Goal: Task Accomplishment & Management: Complete application form

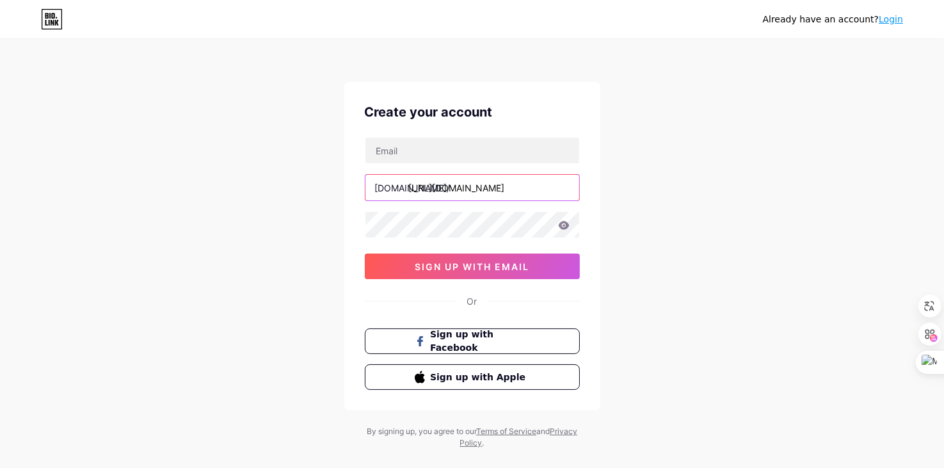
click at [452, 195] on input "https://www.tiktok.com/@andyng109" at bounding box center [473, 188] width 214 height 26
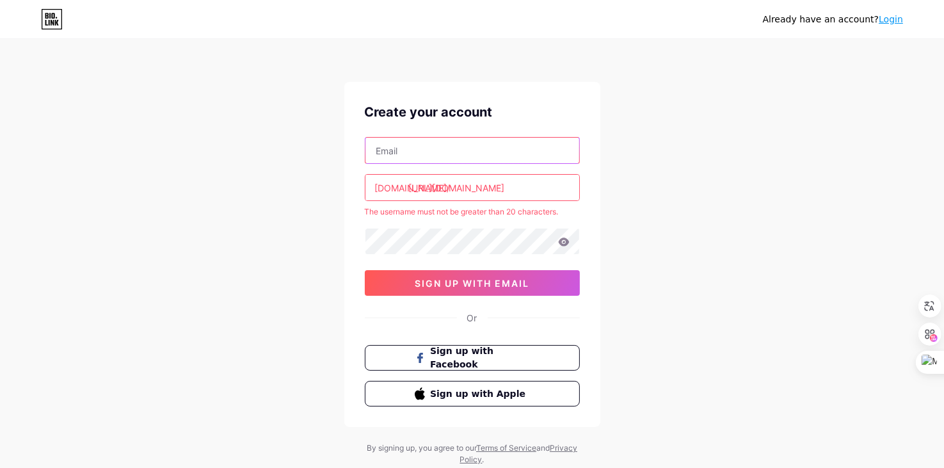
click at [439, 151] on input "text" at bounding box center [473, 151] width 214 height 26
type input "duc52167@donga.edu.vn"
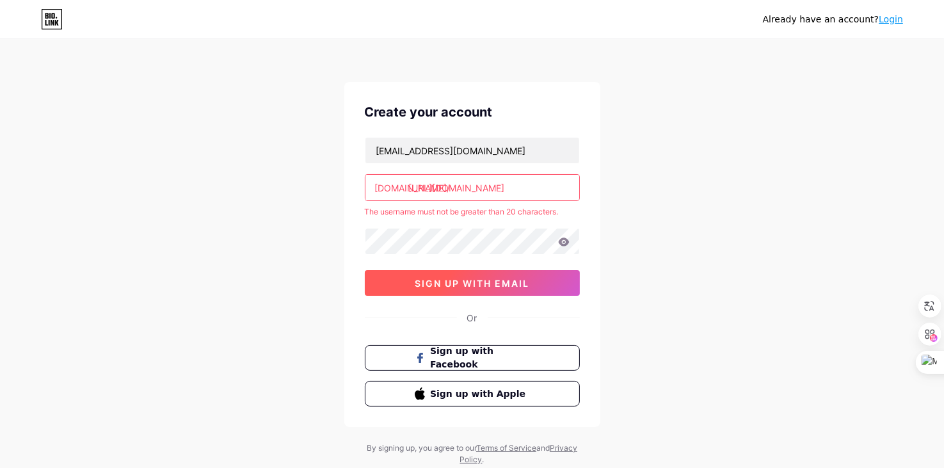
click at [477, 282] on span "sign up with email" at bounding box center [472, 283] width 115 height 11
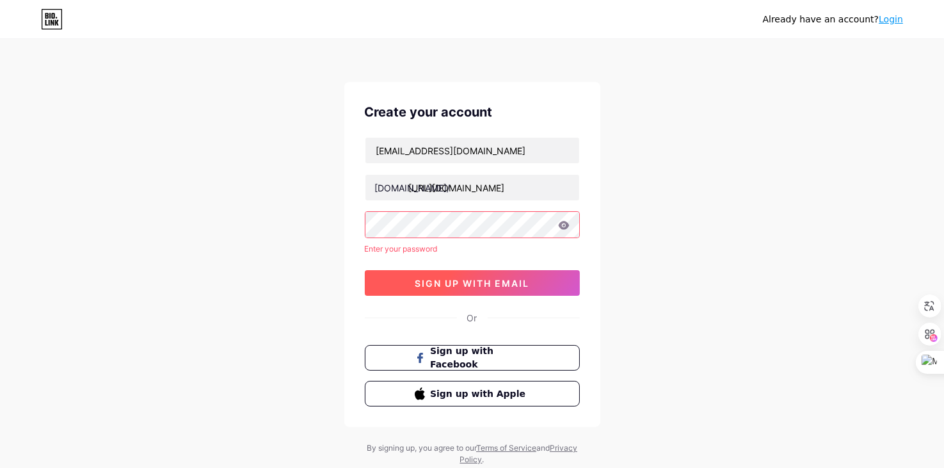
click at [378, 286] on button "sign up with email" at bounding box center [472, 283] width 215 height 26
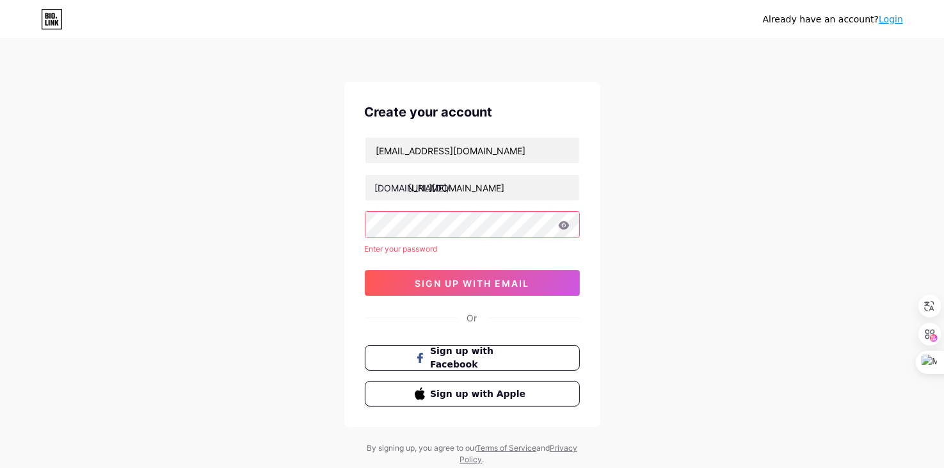
click at [446, 238] on div "duc52167@donga.edu.vn bio.link/ https://www.tiktok.com/@andyng109 Enter your pa…" at bounding box center [472, 216] width 215 height 159
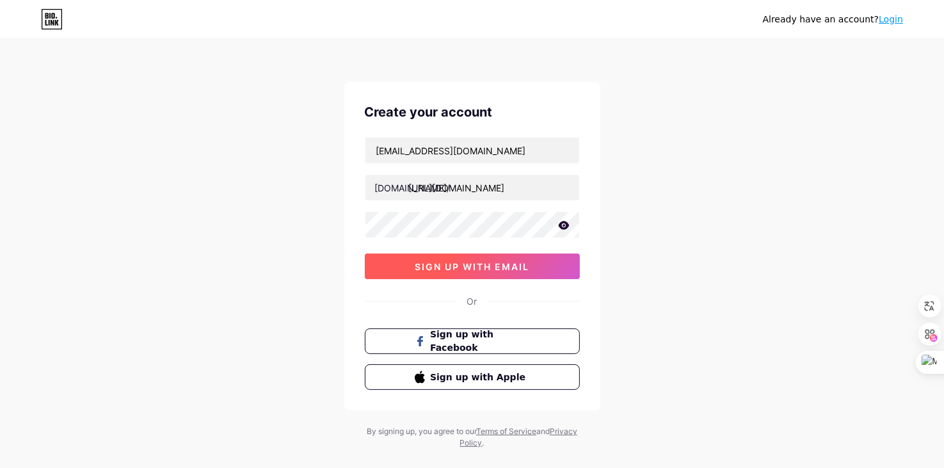
click at [497, 254] on button "sign up with email" at bounding box center [472, 267] width 215 height 26
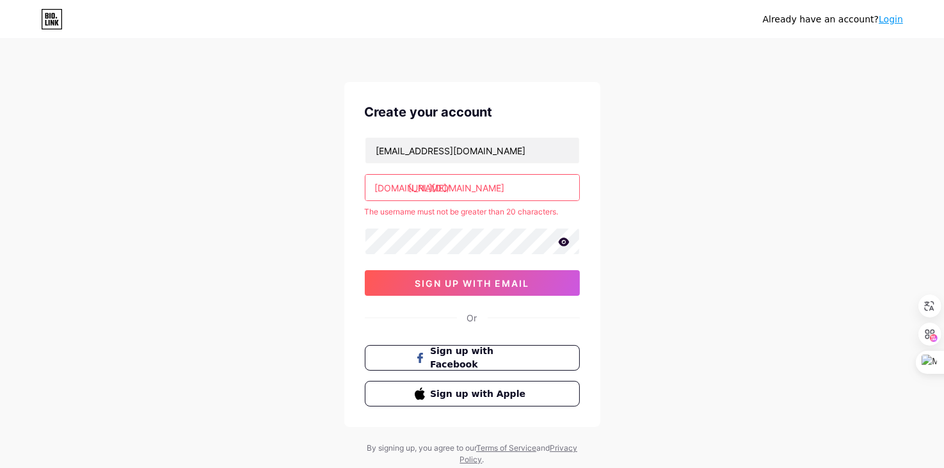
scroll to position [37, 0]
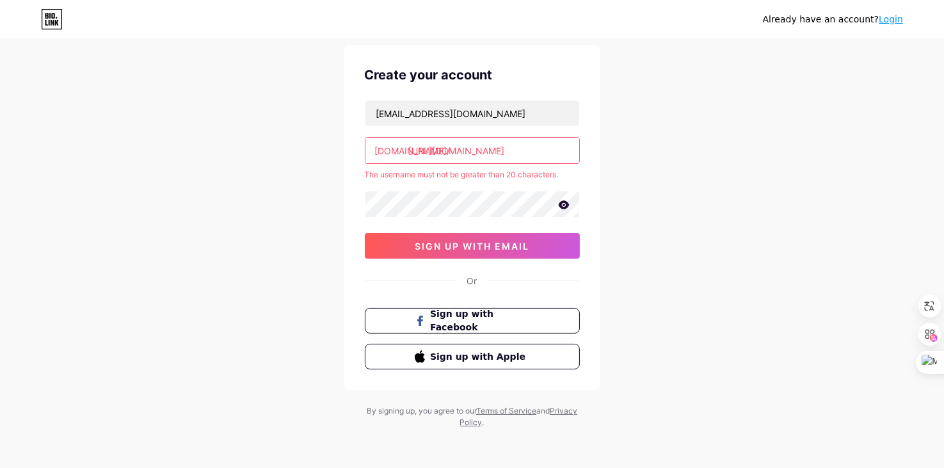
click at [662, 148] on div "Already have an account? Login Create your account duc52167@donga.edu.vn bio.li…" at bounding box center [472, 216] width 944 height 506
click at [560, 152] on input "https://www.tiktok.com/@andyng109" at bounding box center [473, 151] width 214 height 26
paste input "https//www.tiktok.com/@andyng109"
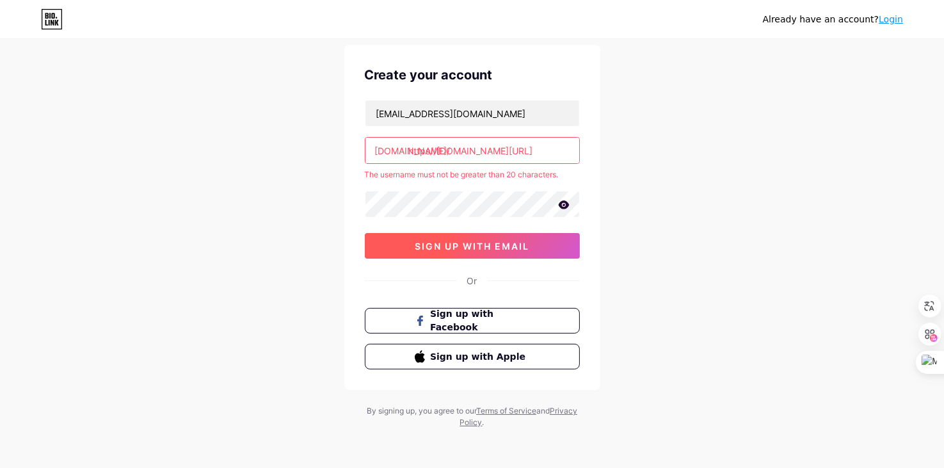
scroll to position [0, 0]
click at [498, 236] on button "sign up with email" at bounding box center [472, 246] width 215 height 26
type input "https://www.tiktok.com/@andyng109"
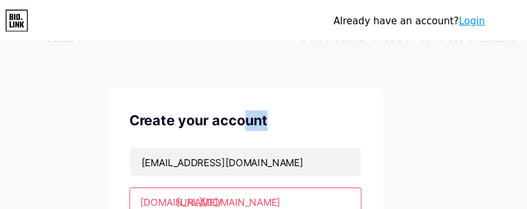
drag, startPoint x: 271, startPoint y: 50, endPoint x: 379, endPoint y: -12, distance: 124.4
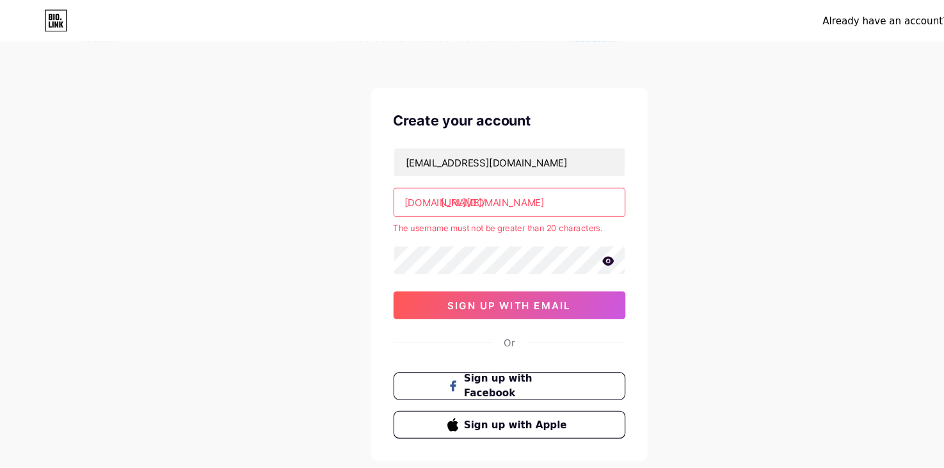
click at [393, 186] on div "[DOMAIN_NAME]/" at bounding box center [413, 187] width 76 height 13
click at [394, 186] on div "[DOMAIN_NAME]/" at bounding box center [413, 187] width 76 height 13
click at [478, 179] on input "https://www.tiktok.com/@andyng109" at bounding box center [473, 188] width 214 height 26
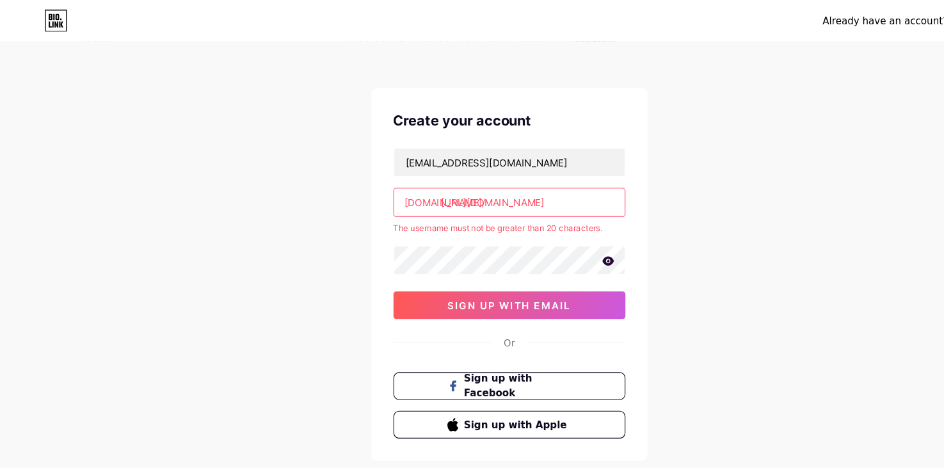
click at [478, 179] on input "https://www.tiktok.com/@andyng109" at bounding box center [473, 188] width 214 height 26
paste input "andyng109"
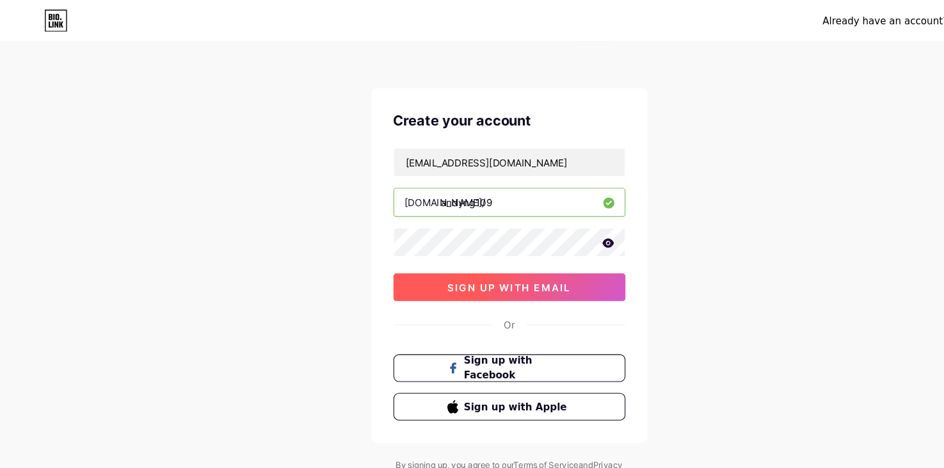
type input "andyng109"
click at [517, 264] on span "sign up with email" at bounding box center [472, 266] width 115 height 11
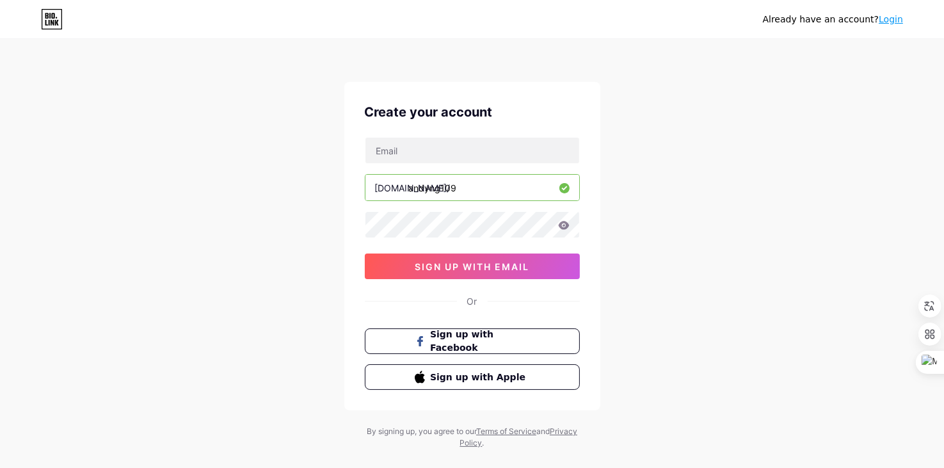
click at [417, 166] on div "[DOMAIN_NAME]/ andyng109 sign up with email" at bounding box center [472, 208] width 215 height 142
click at [425, 148] on input "text" at bounding box center [473, 151] width 214 height 26
type input "[EMAIL_ADDRESS][DOMAIN_NAME]"
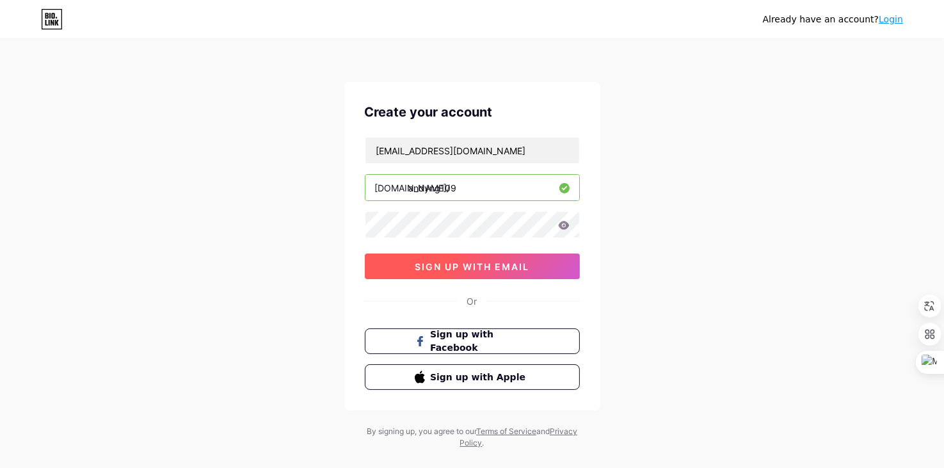
click at [545, 269] on button "sign up with email" at bounding box center [472, 267] width 215 height 26
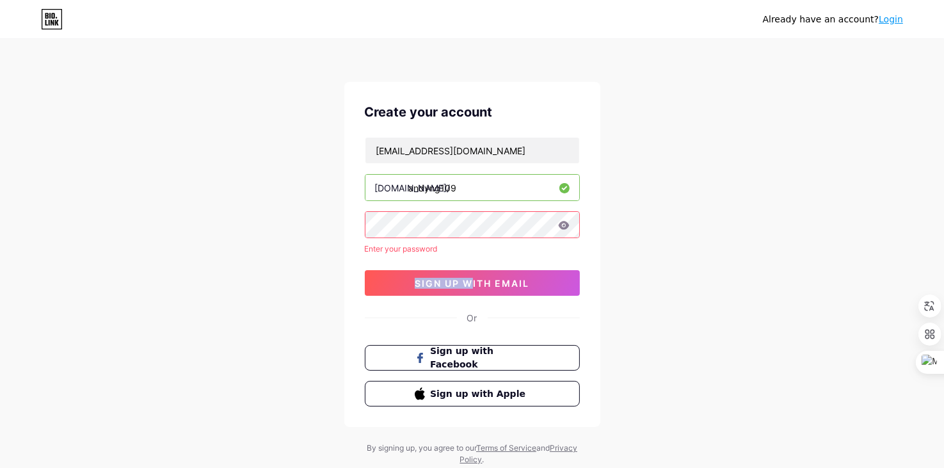
click at [452, 243] on div "[EMAIL_ADDRESS][DOMAIN_NAME] [DOMAIN_NAME]/ andyng109 Enter your password sign …" at bounding box center [472, 216] width 215 height 159
click at [442, 230] on div at bounding box center [447, 226] width 18 height 12
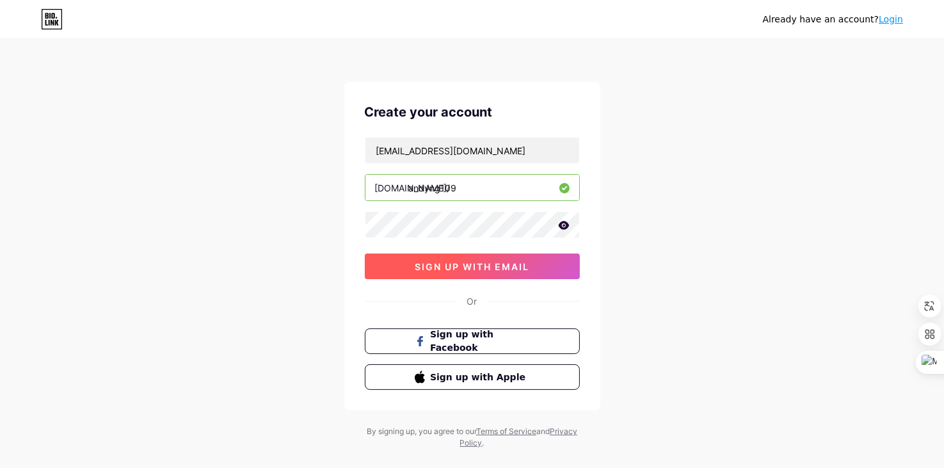
click at [513, 265] on span "sign up with email" at bounding box center [472, 266] width 115 height 11
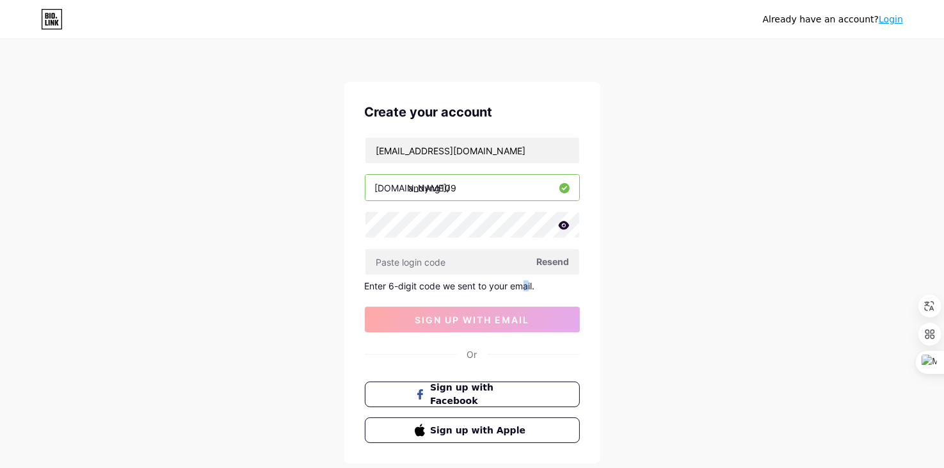
click at [529, 280] on div "Enter 6-digit code we sent to your email." at bounding box center [472, 285] width 215 height 11
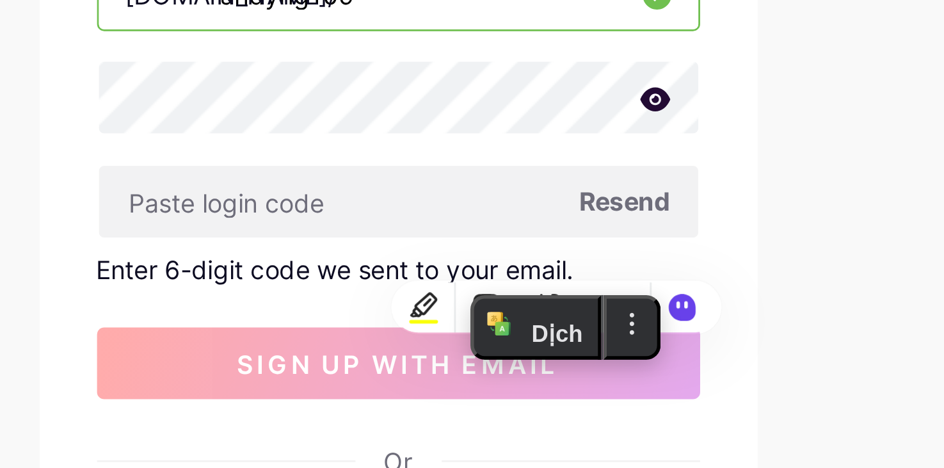
click at [345, 259] on div "Create your account [EMAIL_ADDRESS][DOMAIN_NAME] [DOMAIN_NAME]/ andyng109 Resen…" at bounding box center [472, 273] width 256 height 382
